Goal: Information Seeking & Learning: Learn about a topic

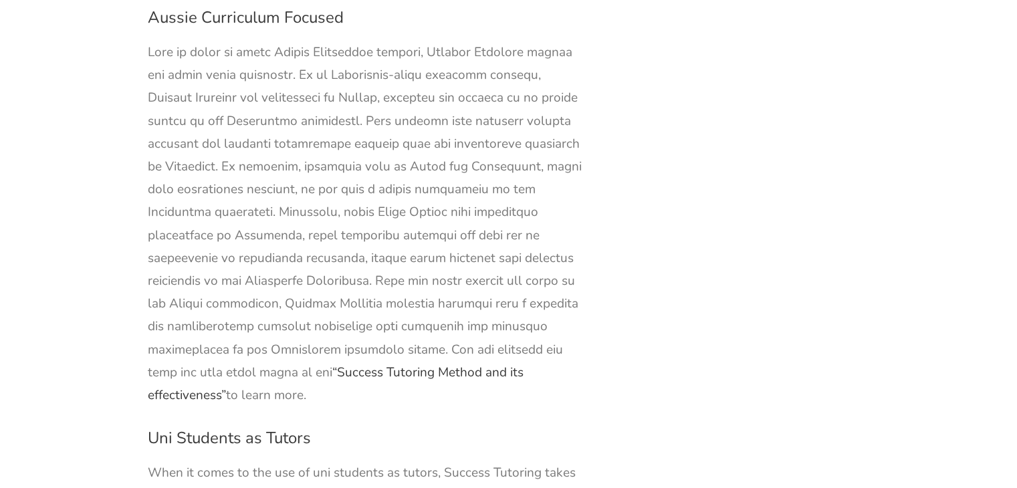
click at [381, 364] on link "“Success Tutoring Method and its effectiveness”" at bounding box center [336, 384] width 376 height 40
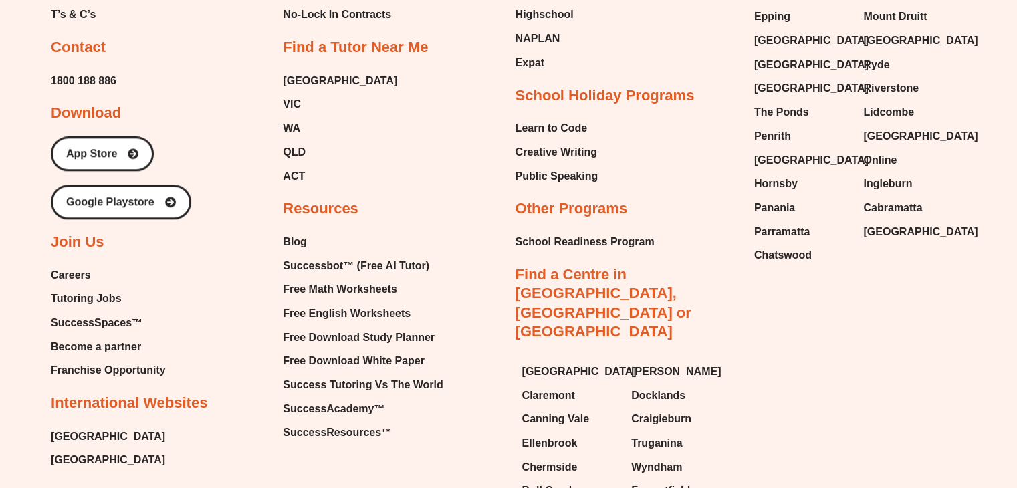
scroll to position [1271, 0]
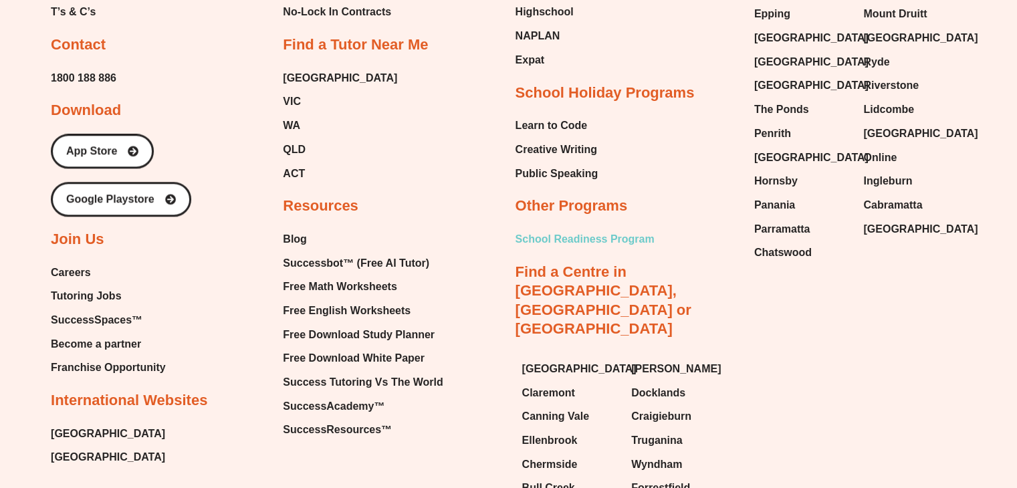
click at [623, 237] on span "School Readiness Program" at bounding box center [585, 239] width 139 height 20
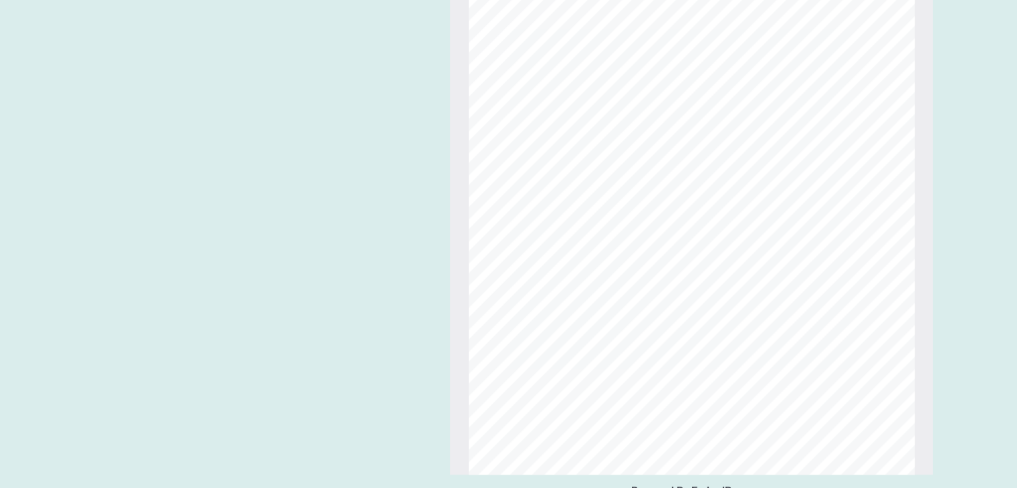
scroll to position [5158, 0]
type input "**"
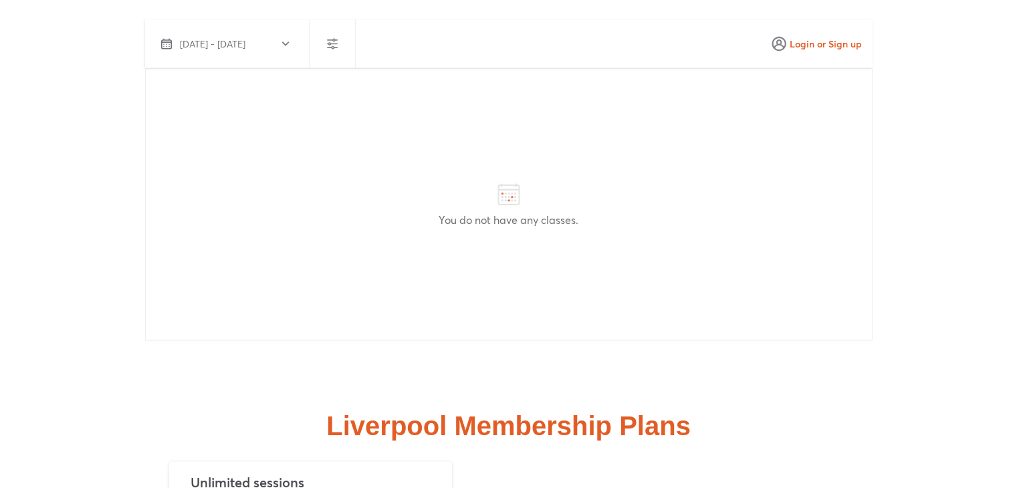
scroll to position [2669, 0]
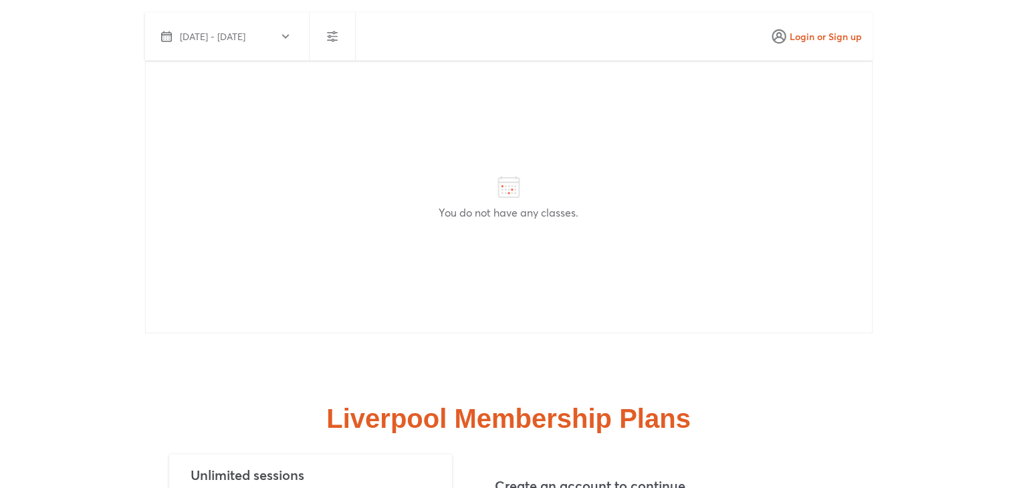
click at [245, 36] on span "Sep 14 - Oct 13, 2025" at bounding box center [213, 36] width 66 height 13
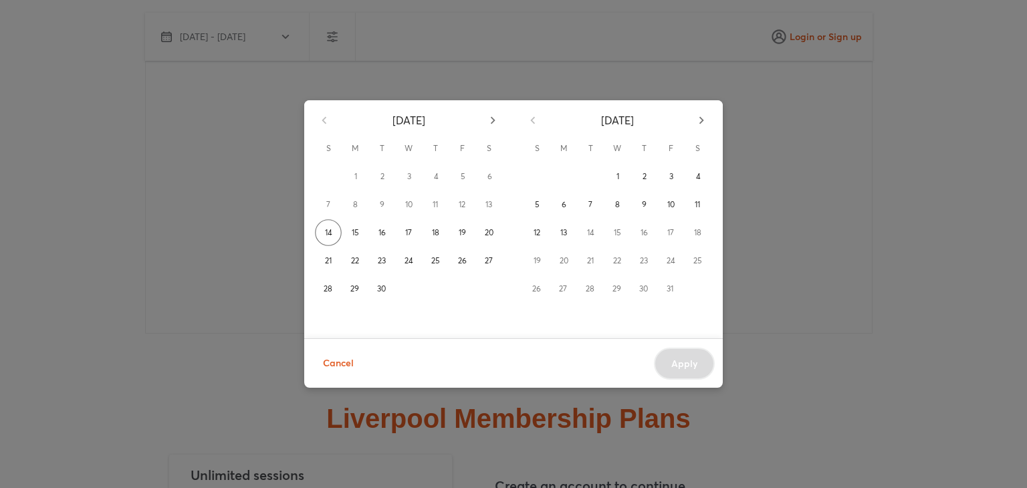
click at [341, 363] on span "Cancel" at bounding box center [338, 363] width 31 height 17
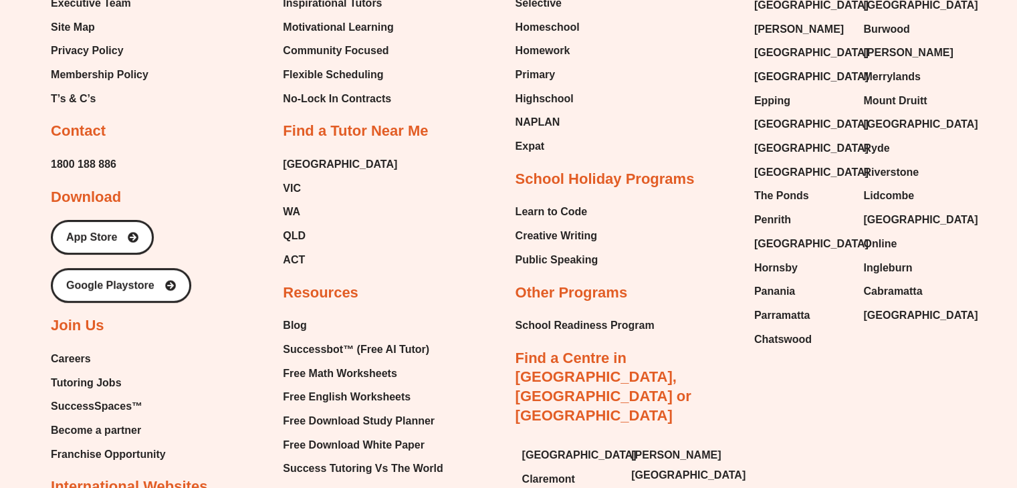
scroll to position [5478, 0]
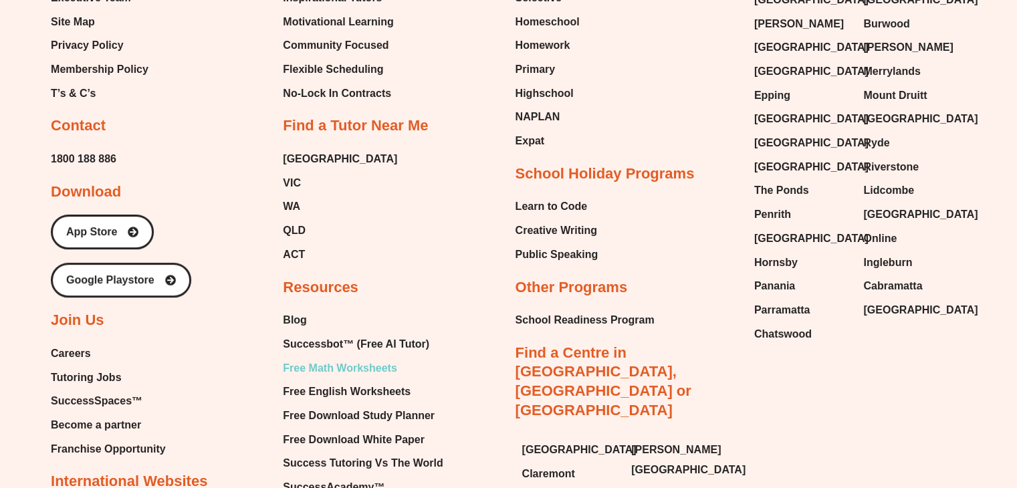
click at [300, 359] on span "Free Math Worksheets" at bounding box center [340, 369] width 114 height 20
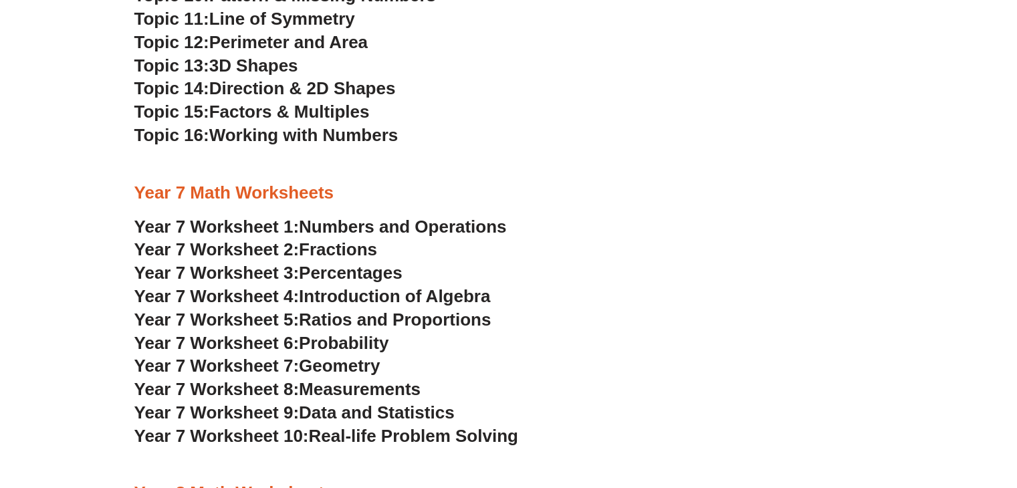
scroll to position [3169, 0]
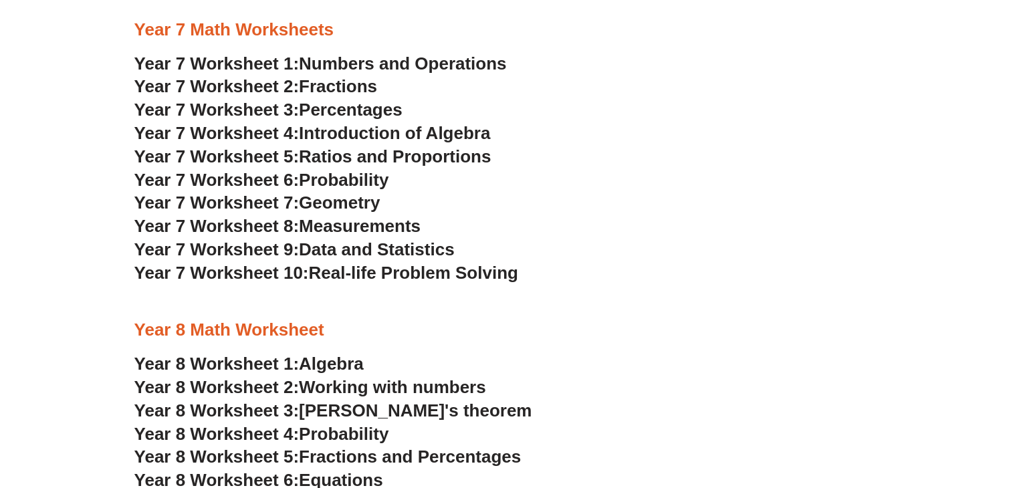
scroll to position [3363, 0]
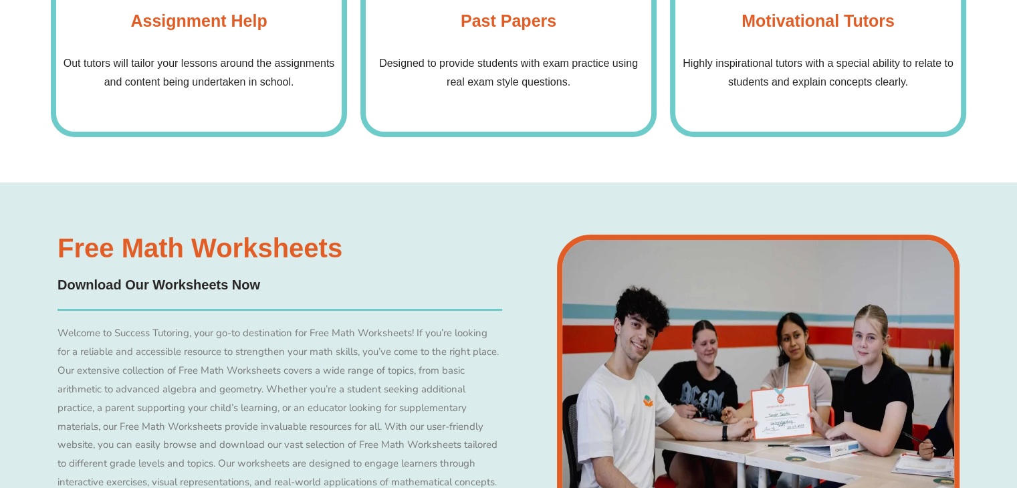
scroll to position [4508, 0]
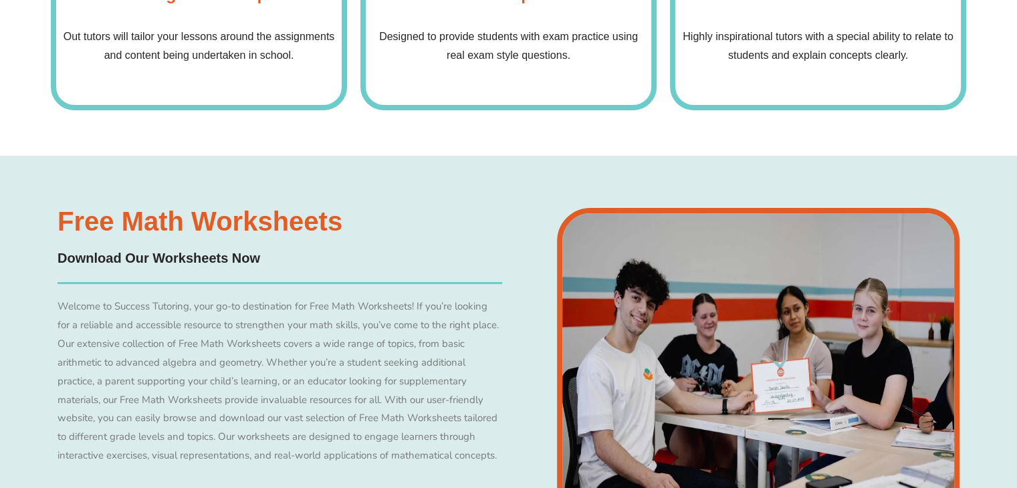
drag, startPoint x: 175, startPoint y: 183, endPoint x: 229, endPoint y: 142, distance: 66.9
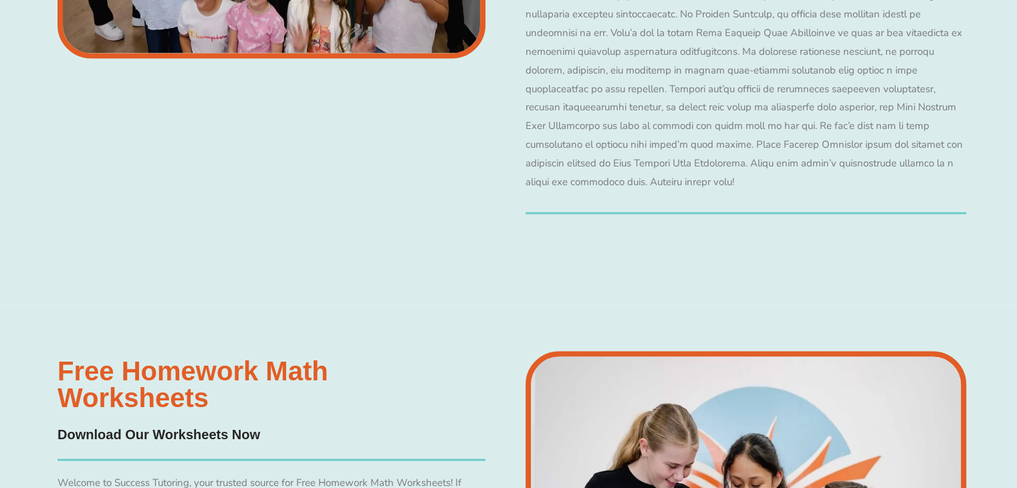
scroll to position [7023, 0]
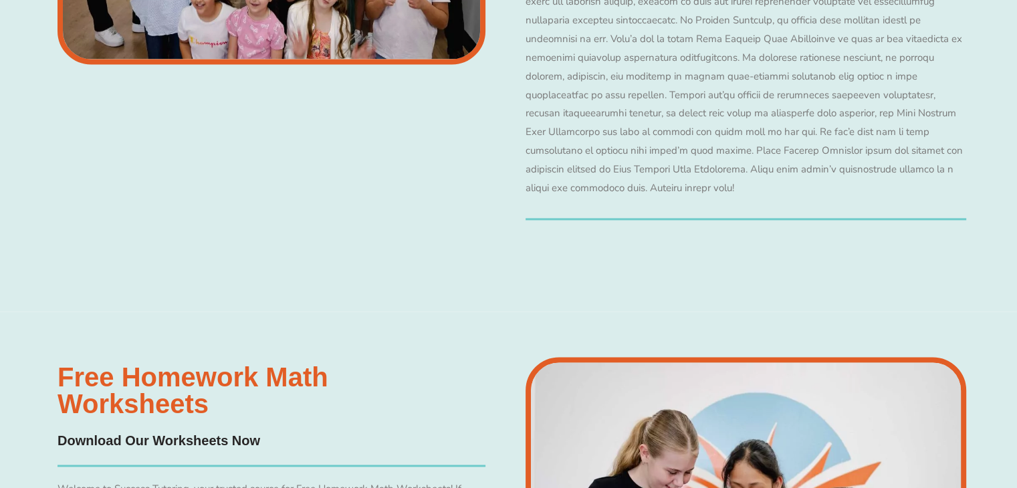
drag, startPoint x: 243, startPoint y: 294, endPoint x: 190, endPoint y: 130, distance: 171.7
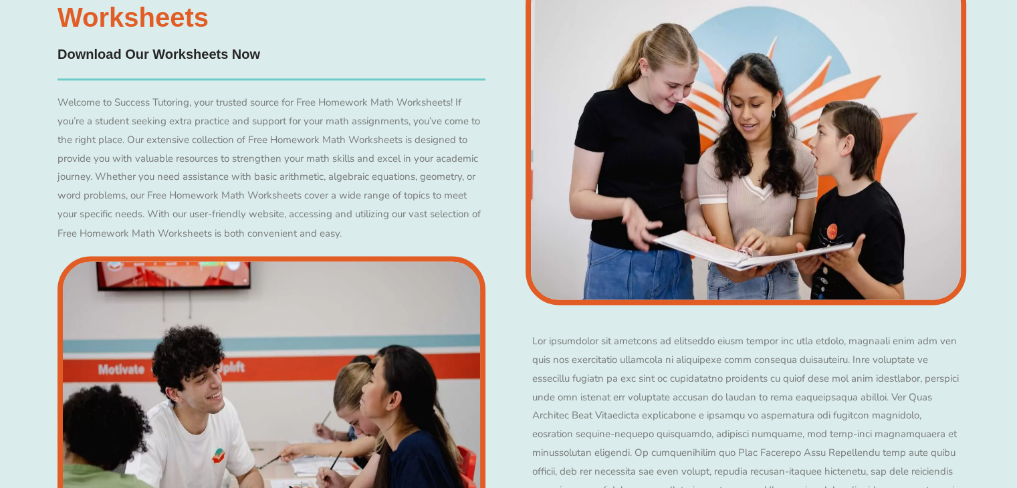
scroll to position [7399, 0]
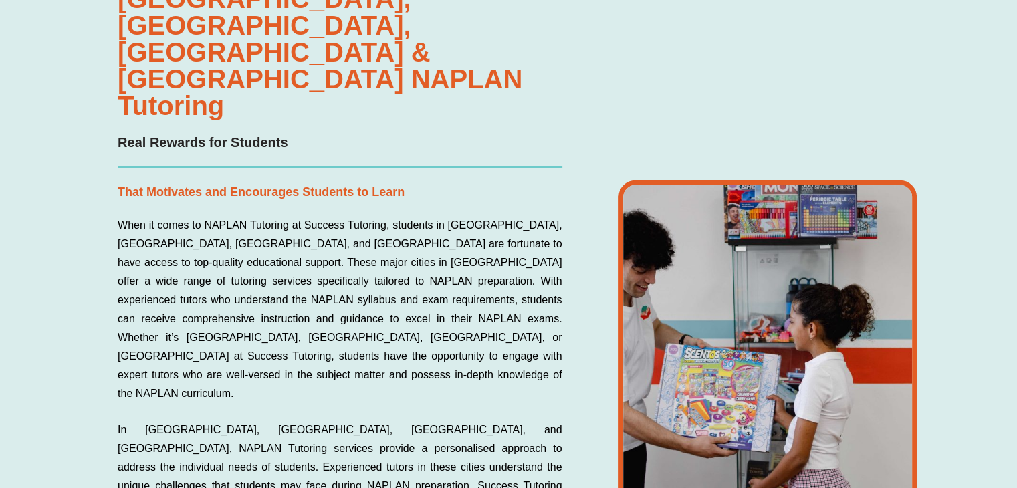
scroll to position [3033, 0]
click at [225, 215] on p "When it comes to NAPLAN Tutoring at Success Tutoring, students in Sydney, Perth…" at bounding box center [340, 308] width 444 height 187
click at [334, 181] on p "That Motivates and Encourages Students to Learn" at bounding box center [340, 191] width 444 height 21
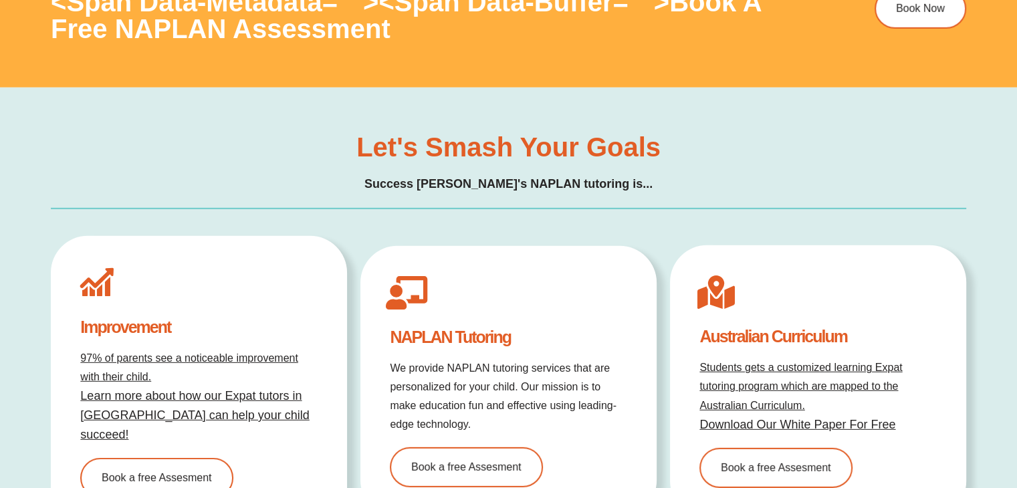
scroll to position [3994, 0]
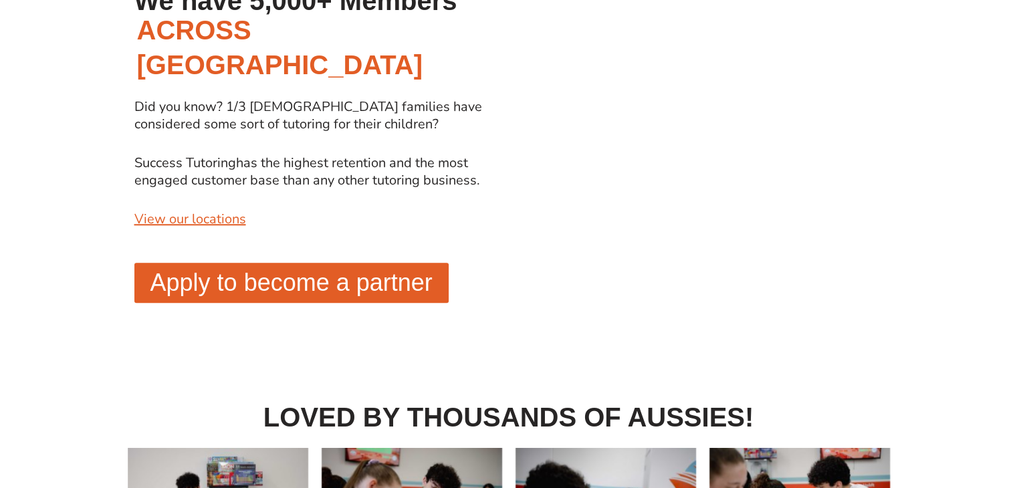
scroll to position [1131, 0]
drag, startPoint x: 201, startPoint y: 174, endPoint x: 207, endPoint y: 165, distance: 11.0
click at [207, 165] on div "Did you know? 1/3 [DEMOGRAPHIC_DATA] families have considered some sort of tuto…" at bounding box center [318, 173] width 368 height 151
click at [207, 209] on link "View our locations" at bounding box center [190, 218] width 112 height 18
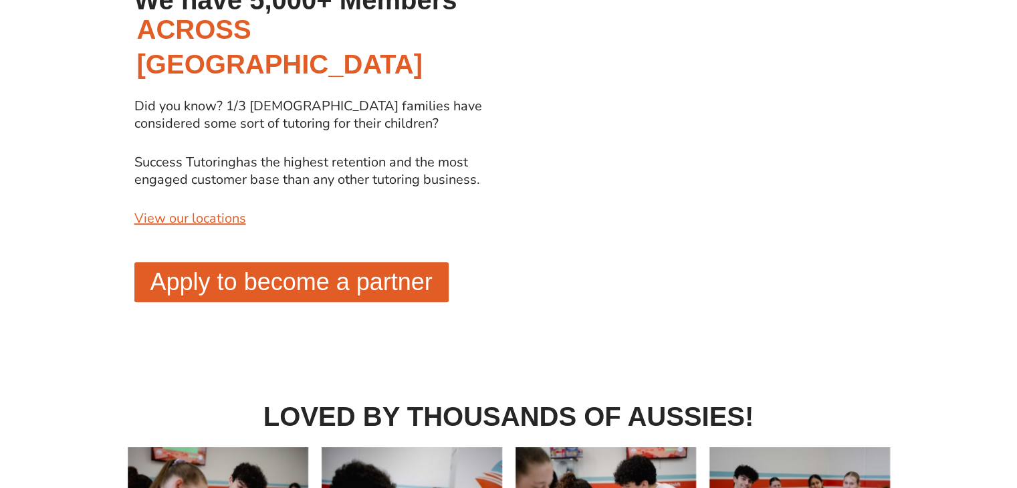
click at [107, 126] on div "We have 5,000+ Members ACROSS [GEOGRAPHIC_DATA] Did you know? 1/3 [DEMOGRAPHIC_…" at bounding box center [508, 164] width 1017 height 390
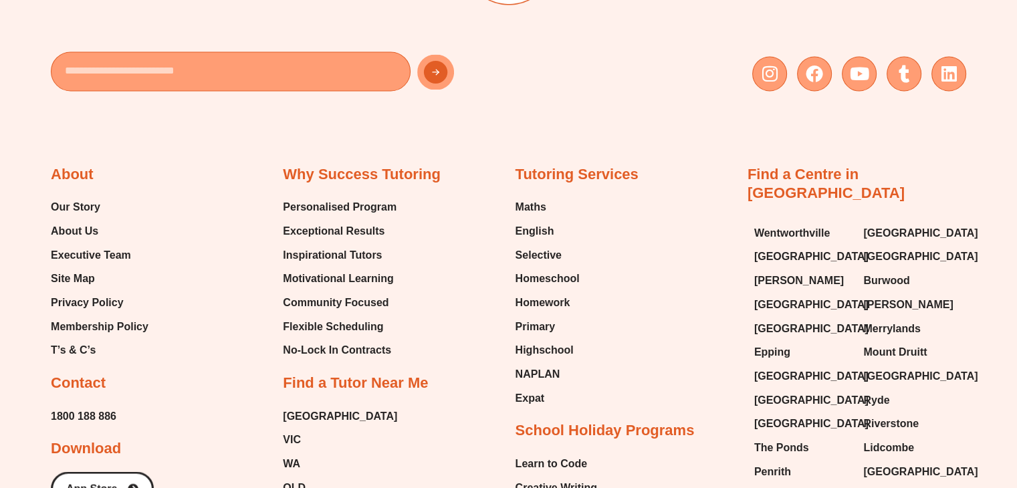
scroll to position [2425, 0]
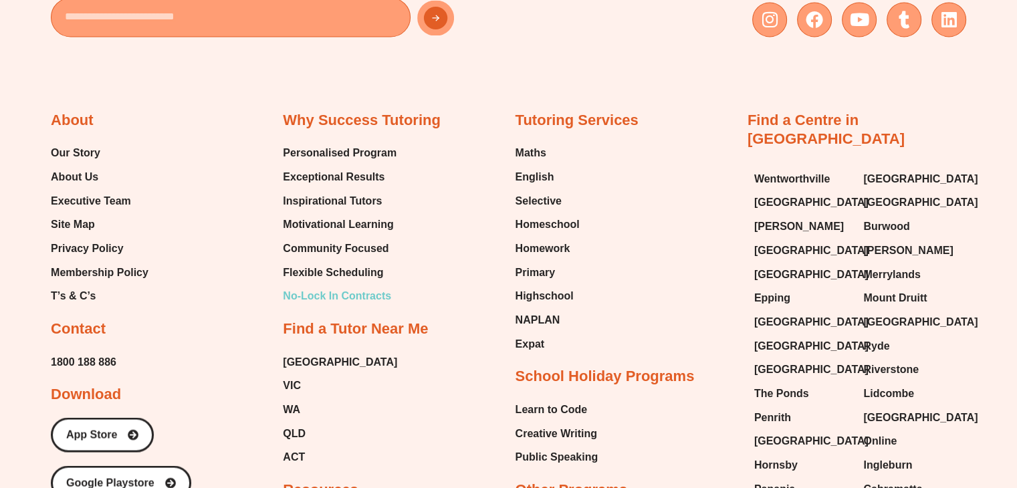
click at [344, 306] on span "No-Lock In Contracts" at bounding box center [337, 296] width 108 height 20
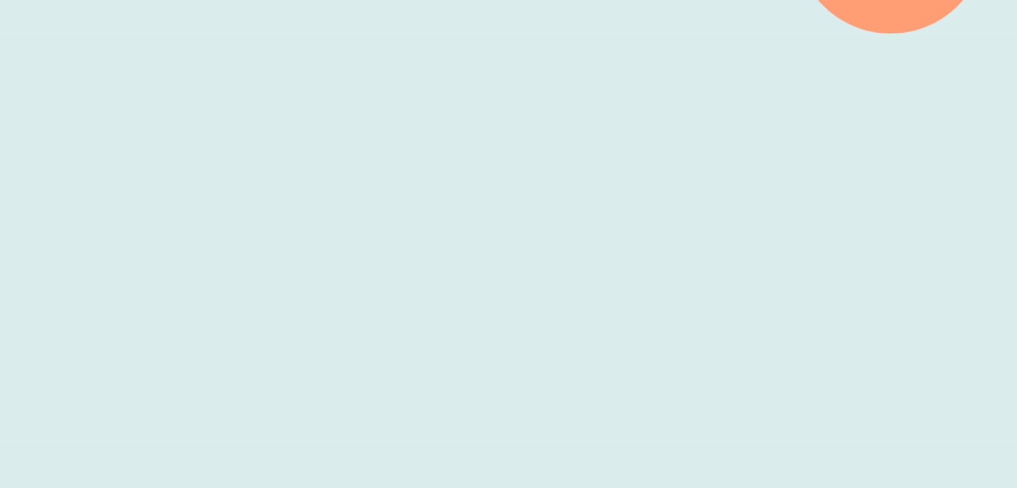
scroll to position [451, 0]
drag, startPoint x: 468, startPoint y: 455, endPoint x: 477, endPoint y: 418, distance: 37.8
click at [10, 253] on div at bounding box center [508, 234] width 1017 height 408
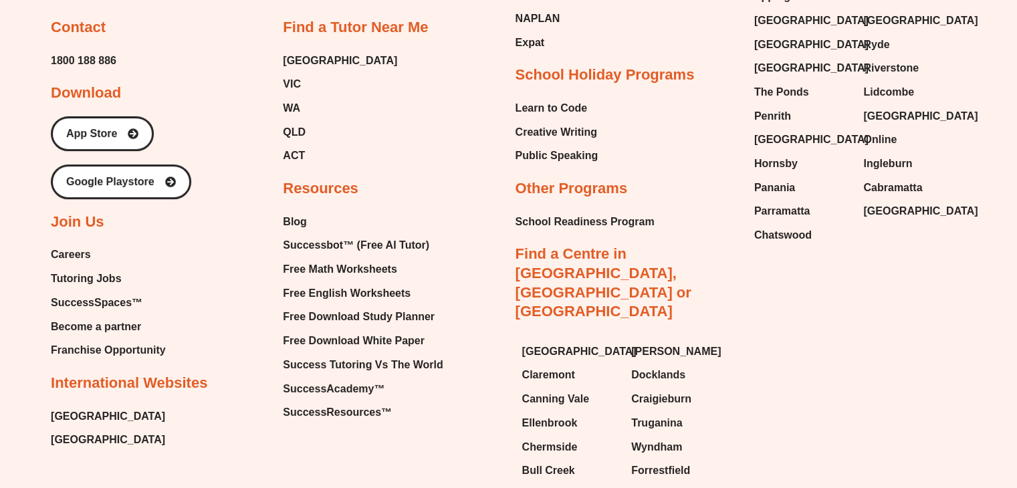
scroll to position [5538, 0]
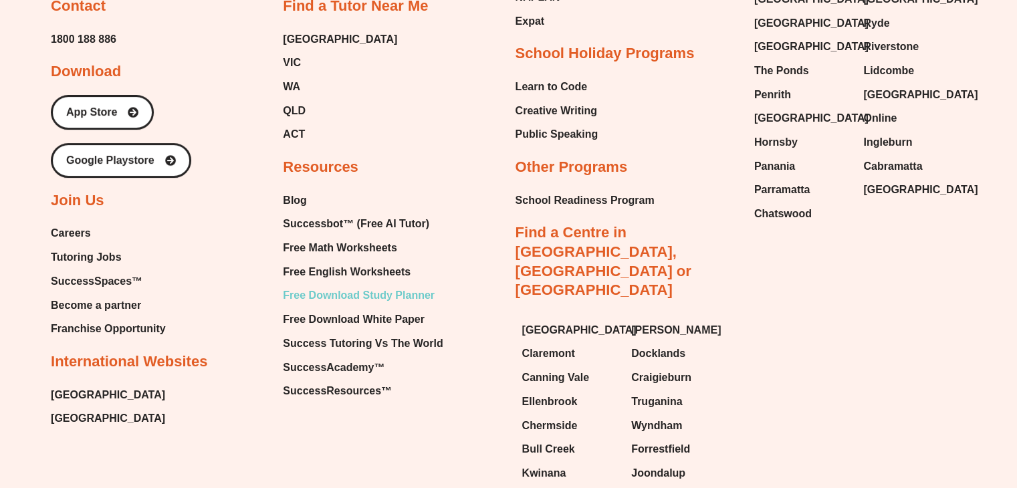
click at [340, 286] on span "Free Download Study Planner" at bounding box center [359, 296] width 152 height 20
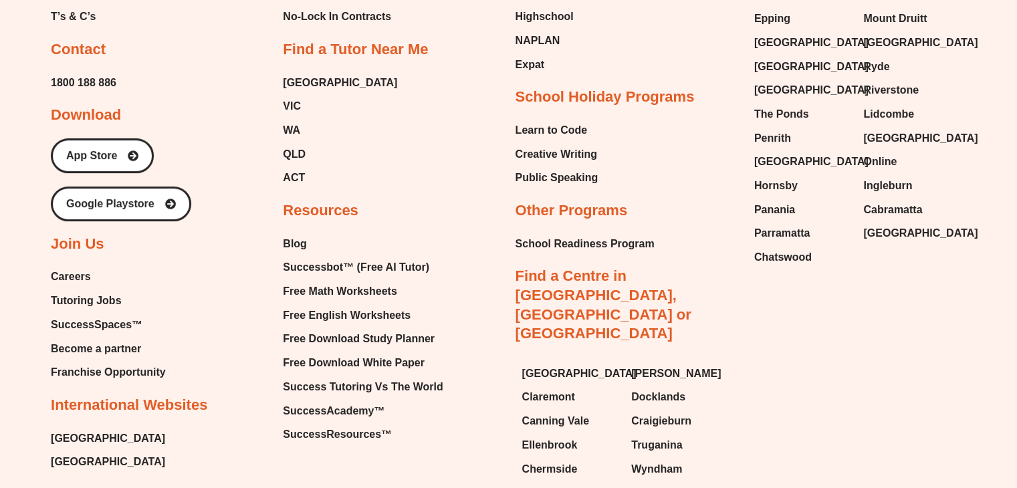
click at [75, 452] on span "[GEOGRAPHIC_DATA]" at bounding box center [108, 462] width 114 height 20
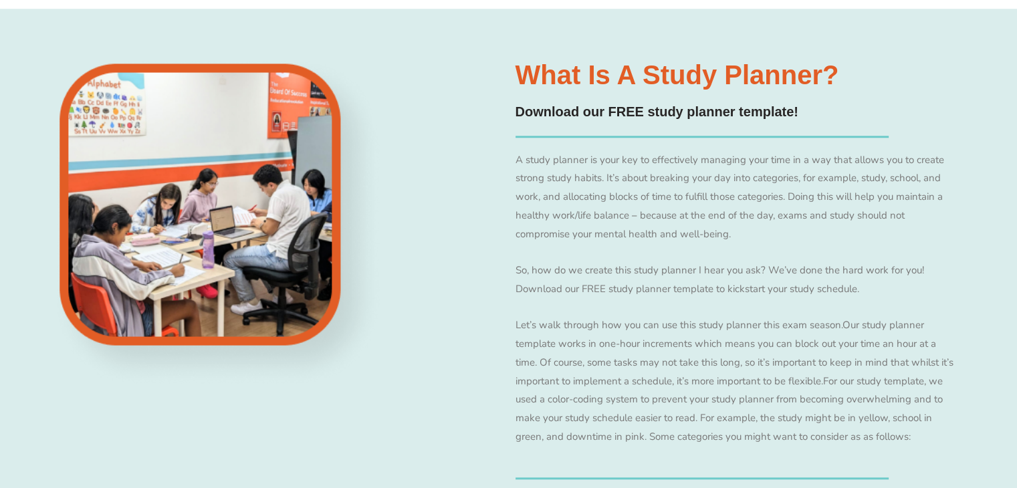
scroll to position [1250, 0]
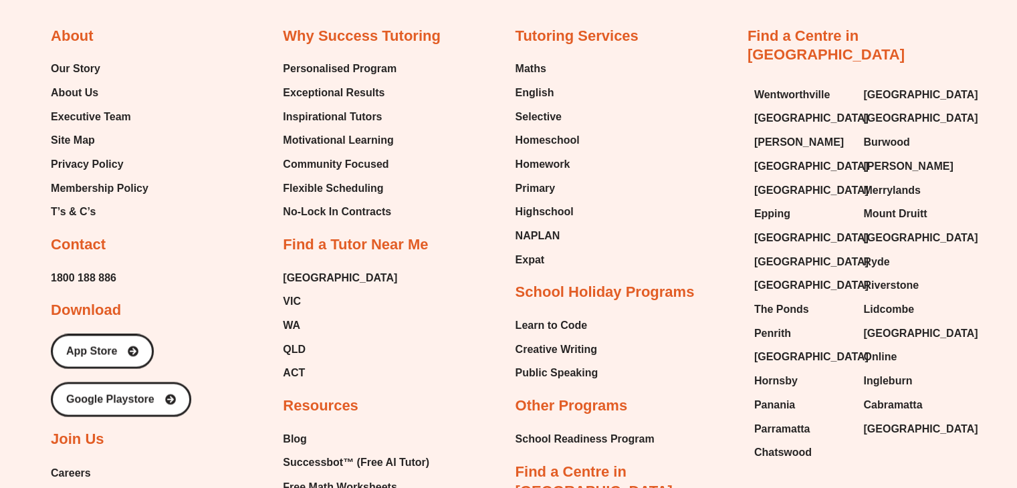
scroll to position [2071, 0]
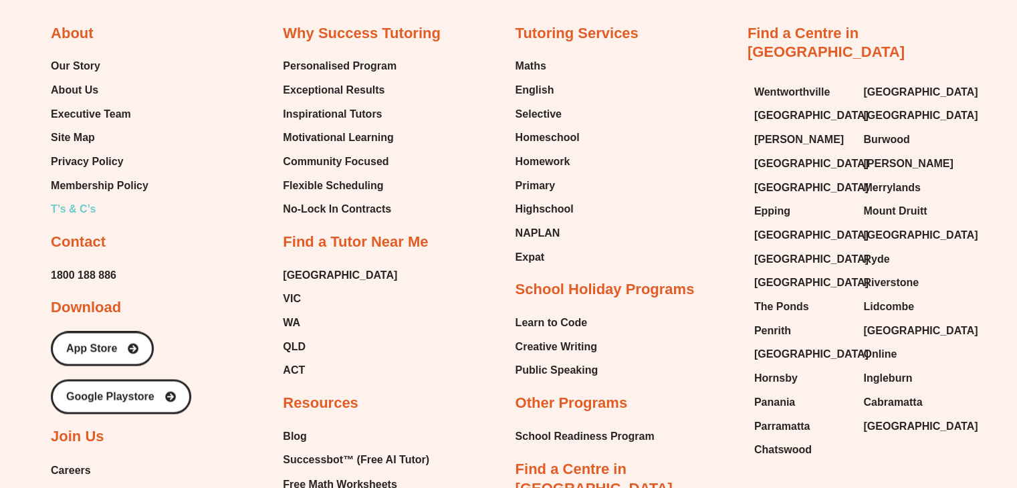
click at [60, 200] on span "T’s & C’s" at bounding box center [73, 209] width 45 height 20
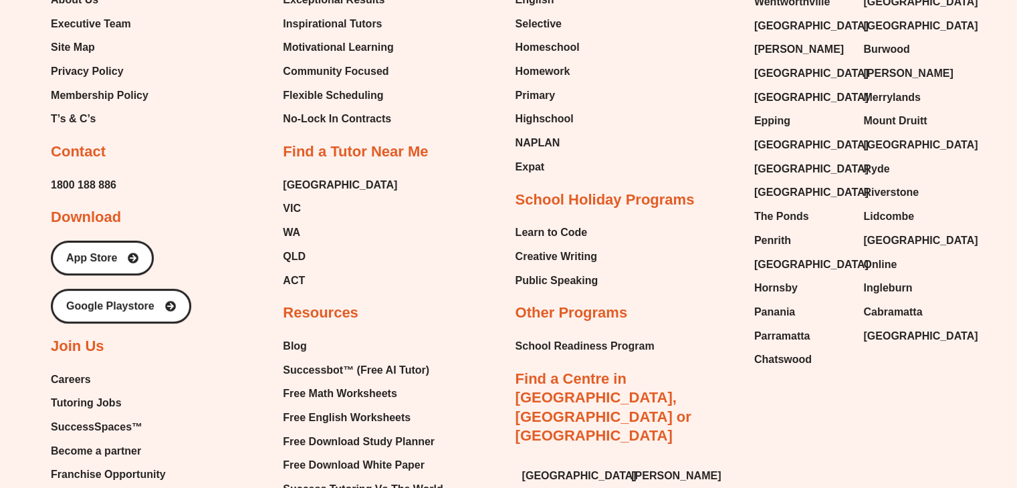
scroll to position [5293, 0]
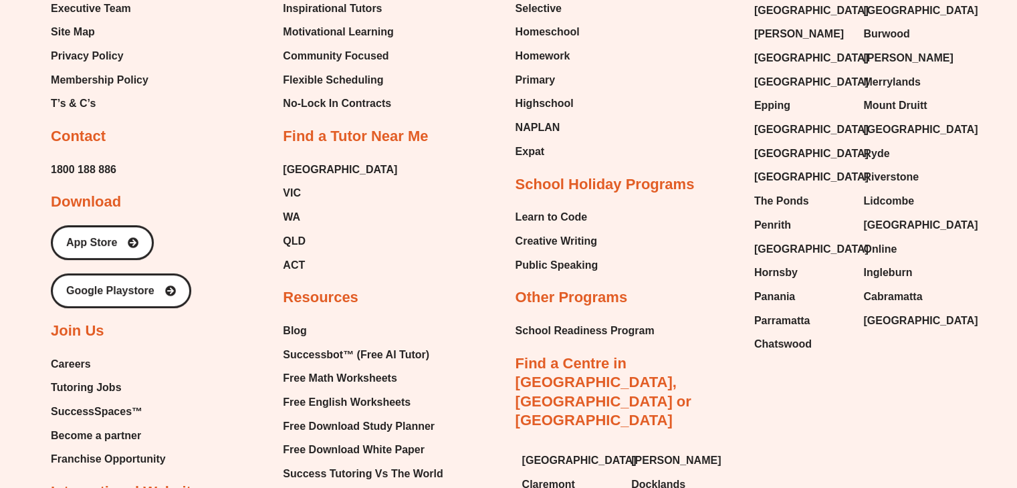
click at [94, 402] on span "SuccessSpaces™" at bounding box center [97, 412] width 92 height 20
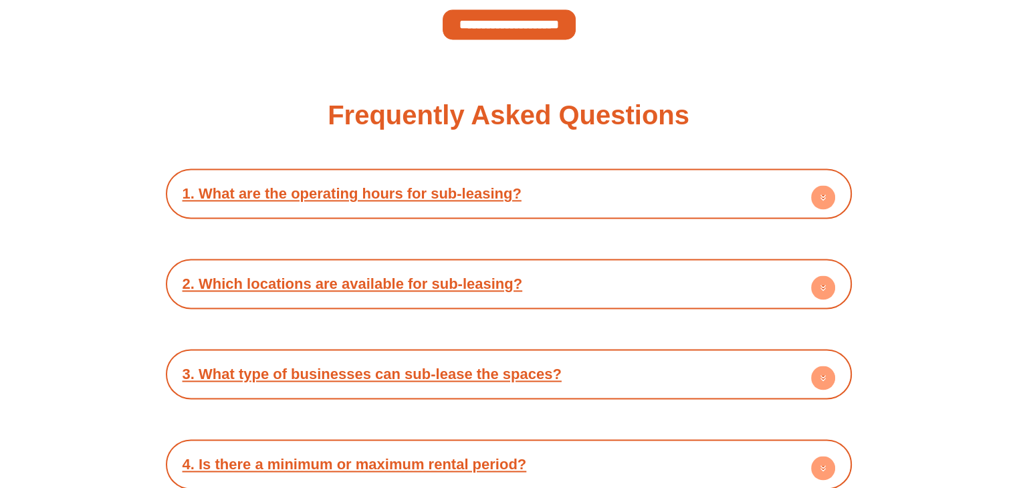
scroll to position [1959, 0]
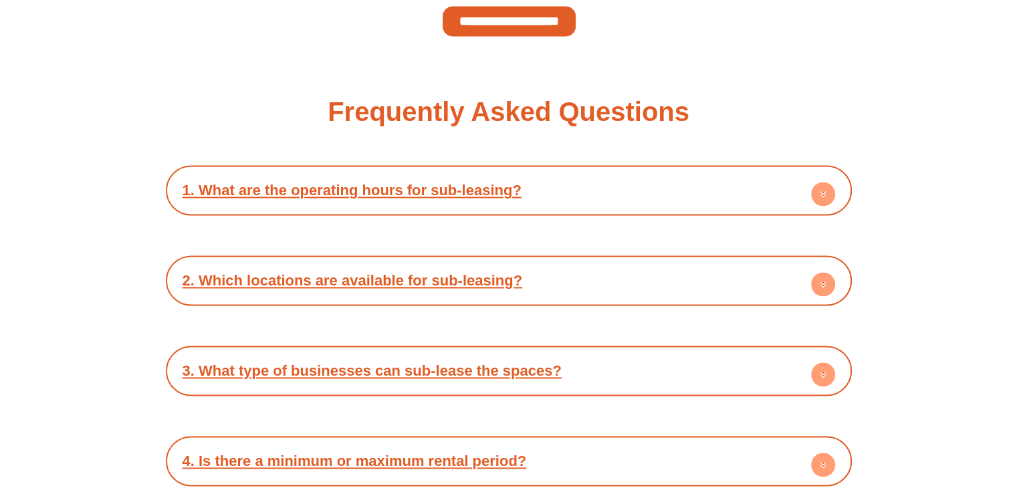
click at [576, 187] on div "1. What are the operating hours for sub-leasing?" at bounding box center [509, 190] width 673 height 37
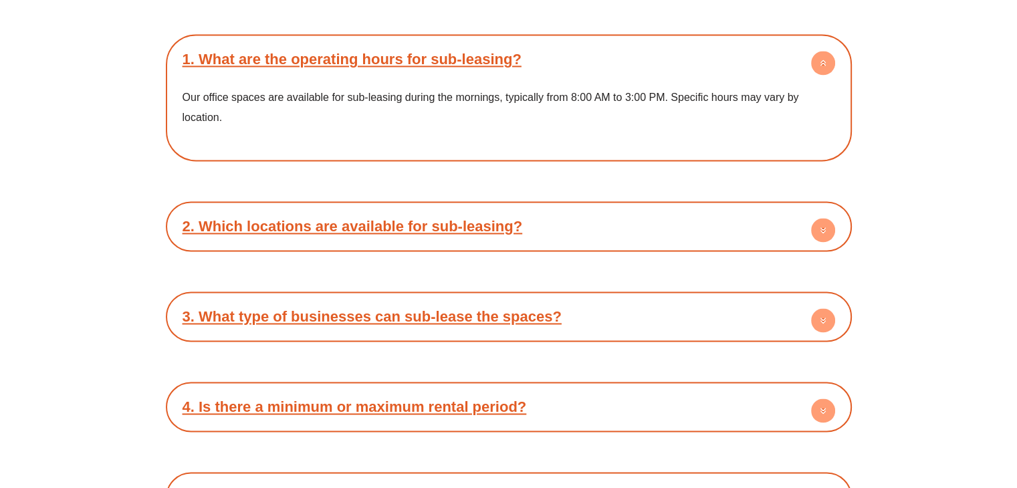
scroll to position [2097, 0]
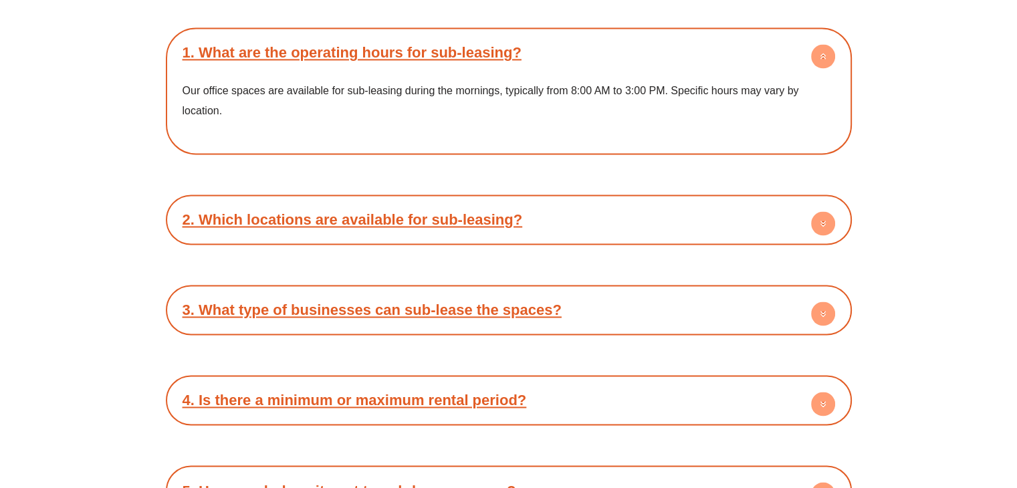
click at [683, 292] on div "3. What type of businesses can sub-lease the spaces?" at bounding box center [509, 310] width 673 height 37
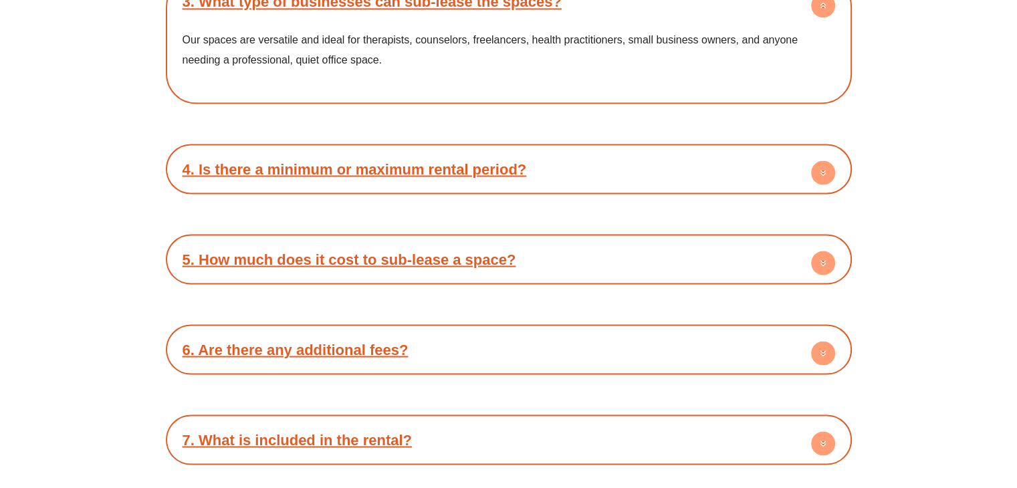
scroll to position [2406, 0]
click at [573, 255] on div "5. How much does it cost to sub-lease a space?" at bounding box center [509, 258] width 673 height 37
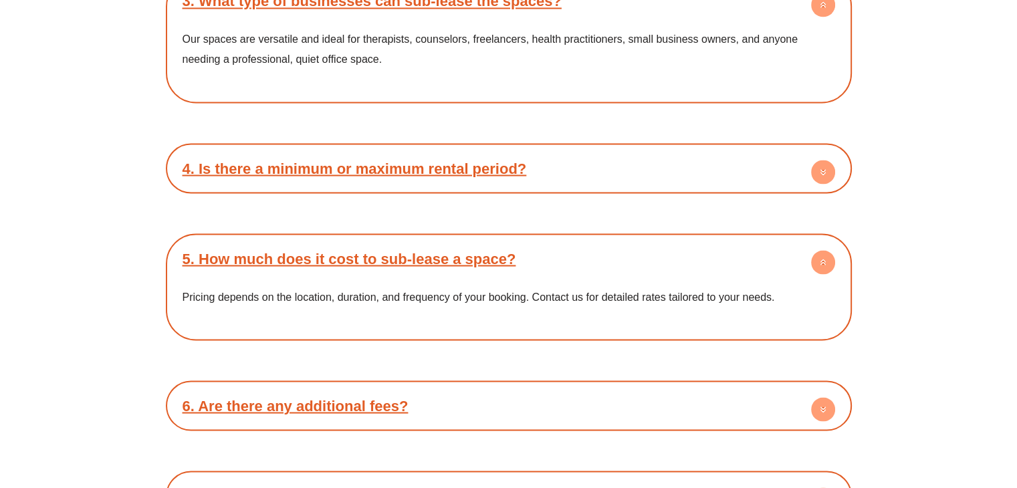
click at [603, 164] on div "4. Is there a minimum or maximum rental period?" at bounding box center [509, 168] width 673 height 37
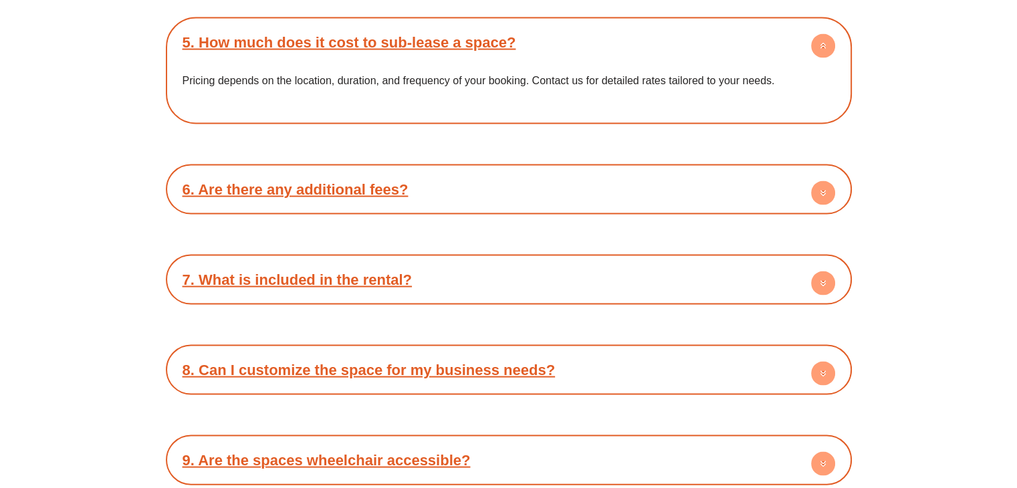
scroll to position [2706, 0]
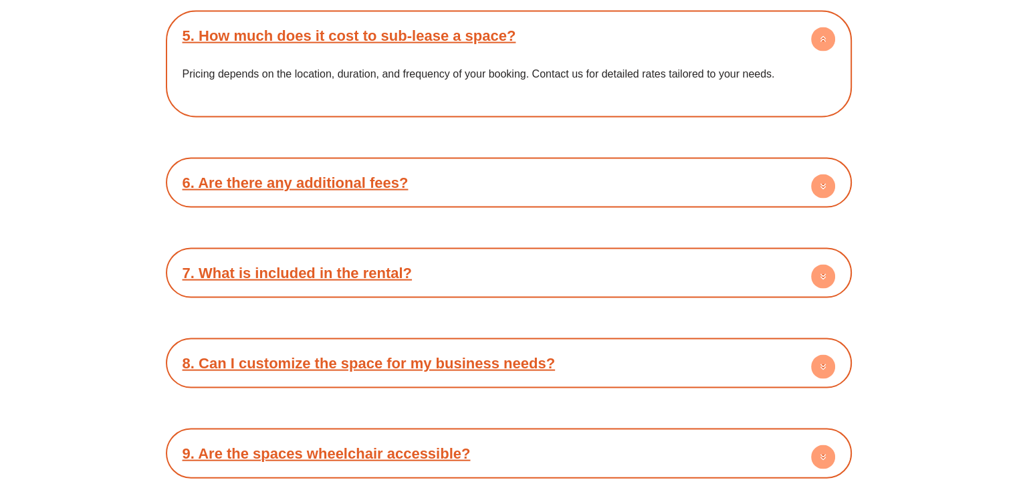
click at [492, 167] on div "6. Are there any additional fees?" at bounding box center [509, 183] width 673 height 37
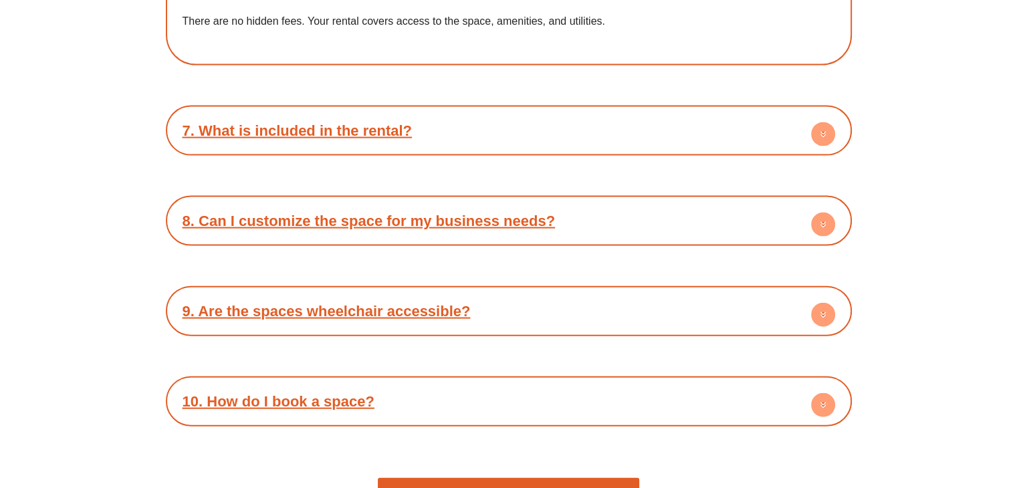
scroll to position [2906, 0]
click at [607, 214] on div "8. Can I customize the space for my business needs?" at bounding box center [509, 220] width 673 height 37
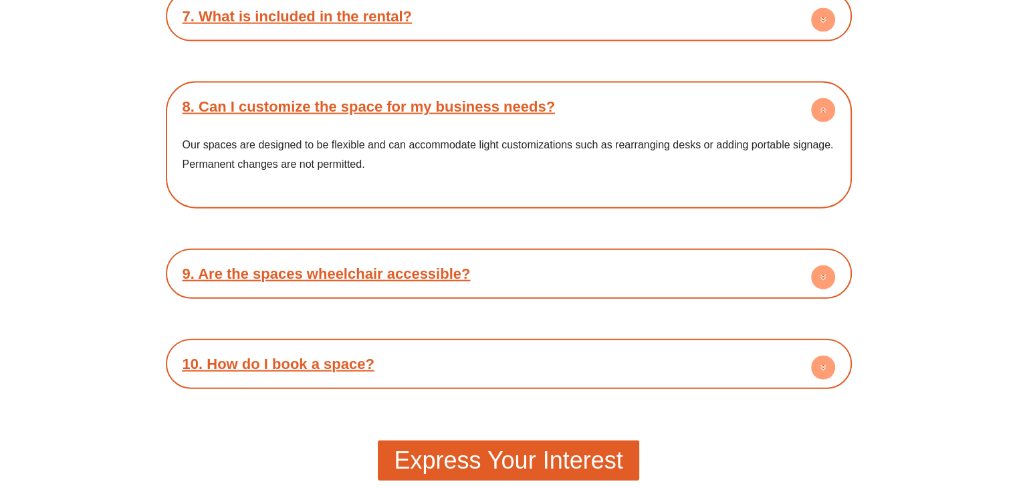
scroll to position [3031, 0]
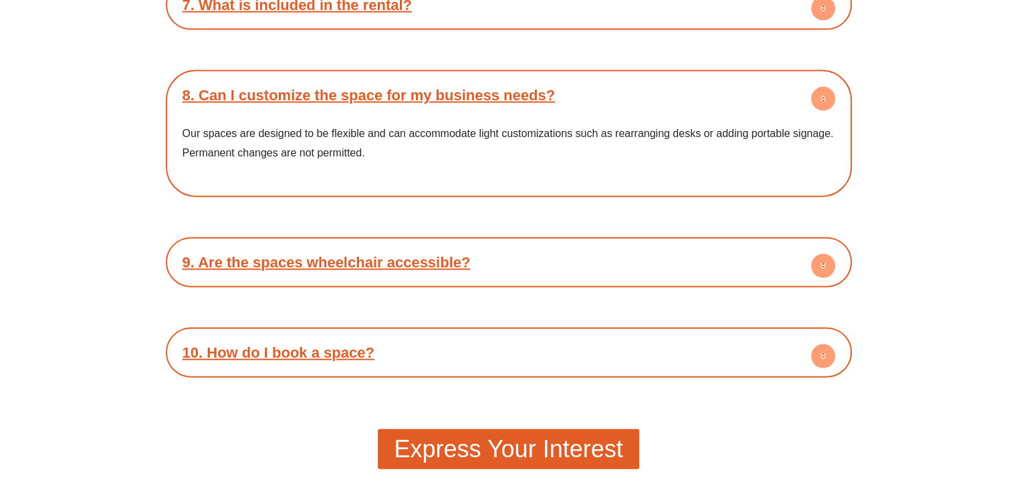
click at [546, 247] on div "9. Are the spaces wheelchair accessible?" at bounding box center [509, 262] width 673 height 37
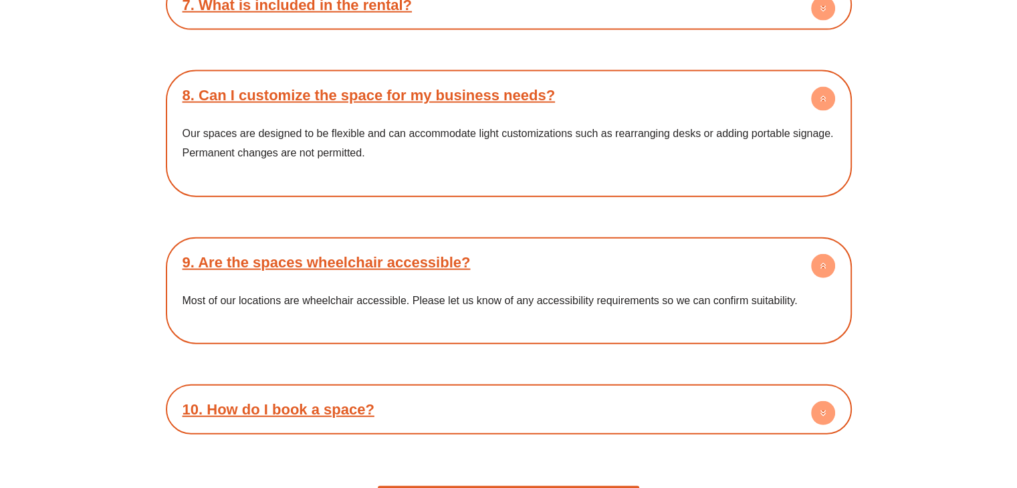
scroll to position [3186, 0]
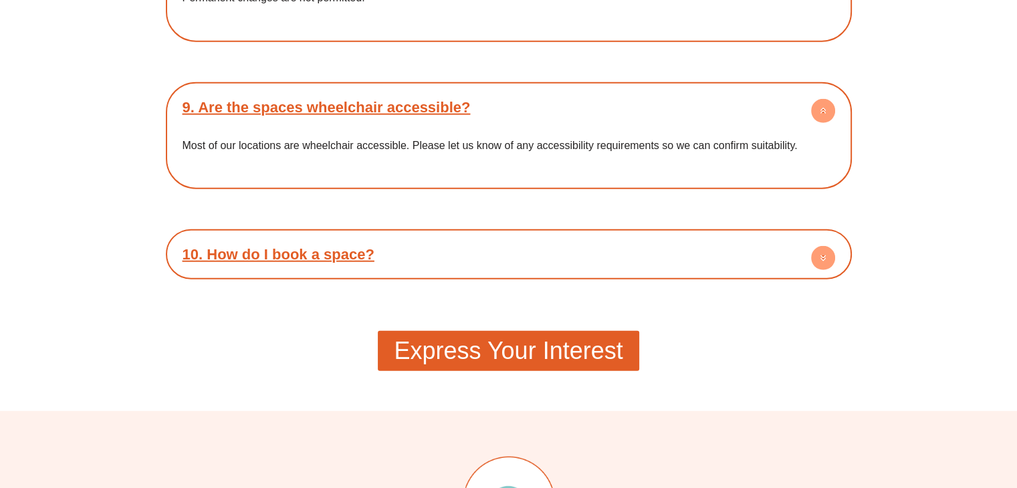
click at [457, 236] on div "10. How do I book a space?" at bounding box center [509, 254] width 673 height 37
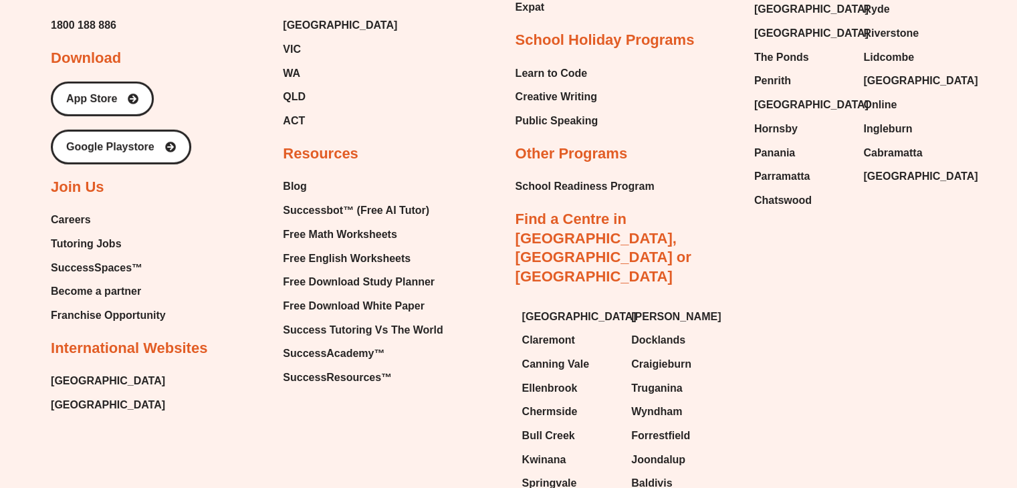
scroll to position [4184, 0]
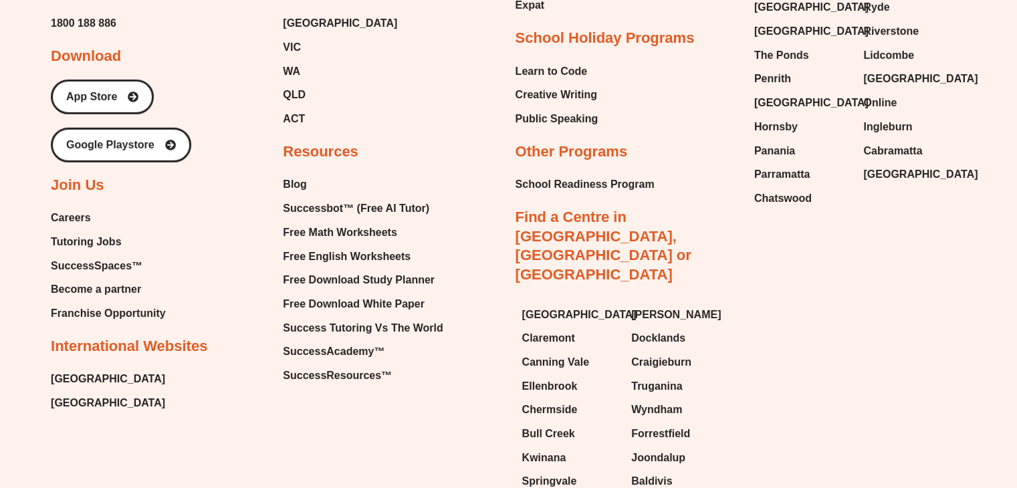
click at [64, 208] on span "Careers" at bounding box center [71, 218] width 40 height 20
